Goal: Find specific page/section: Find specific page/section

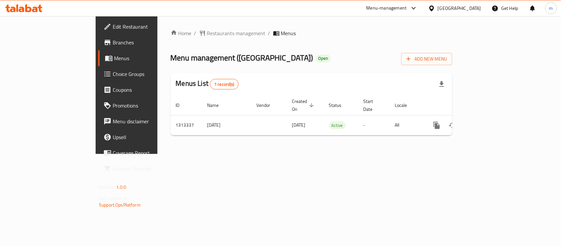
click at [26, 3] on div at bounding box center [24, 8] width 48 height 13
click at [39, 11] on icon at bounding box center [23, 8] width 37 height 8
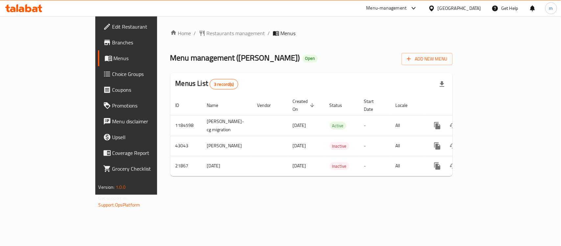
click at [27, 10] on icon at bounding box center [23, 8] width 37 height 8
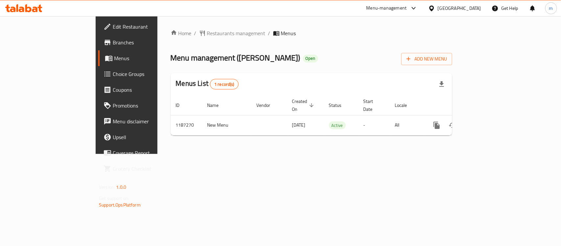
click at [170, 38] on div "Home / Restaurants management / Menus Menu management ( Lazar ) Open Add New Me…" at bounding box center [311, 84] width 282 height 111
click at [207, 33] on span "Restaurants management" at bounding box center [236, 33] width 58 height 8
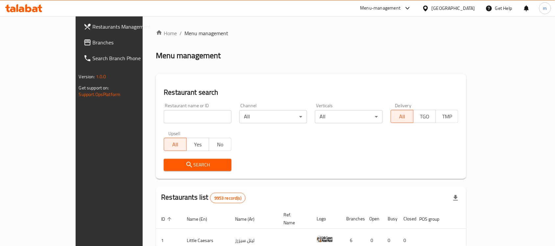
click at [93, 27] on span "Restaurants Management" at bounding box center [128, 27] width 70 height 8
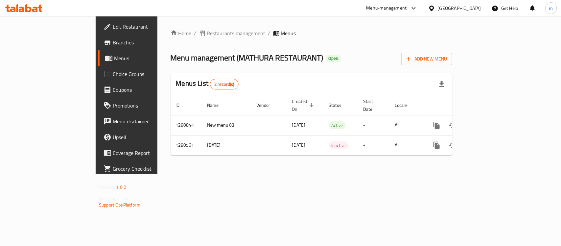
click at [30, 3] on div at bounding box center [24, 8] width 48 height 13
click at [29, 11] on icon at bounding box center [28, 8] width 6 height 8
